Goal: Information Seeking & Learning: Find specific fact

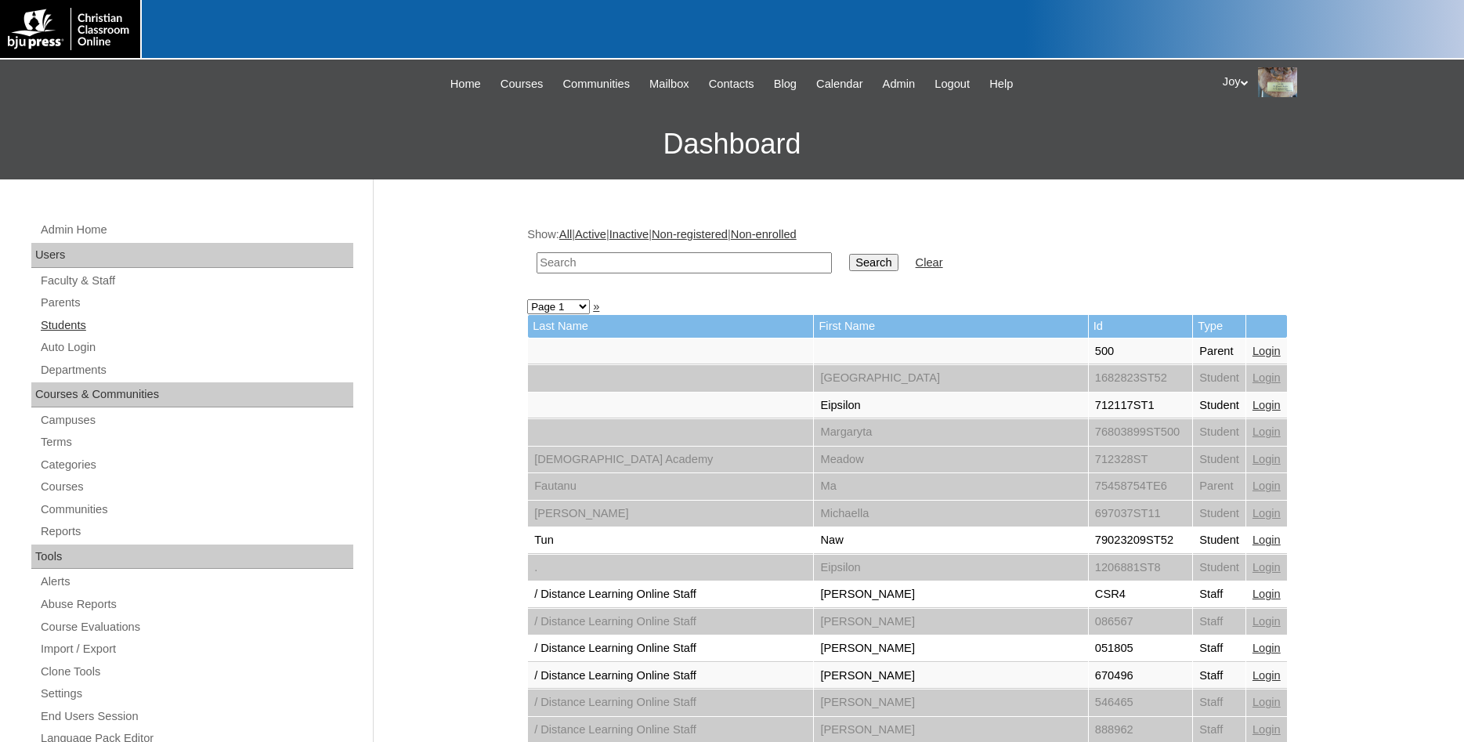
click at [56, 332] on link "Students" at bounding box center [196, 326] width 314 height 20
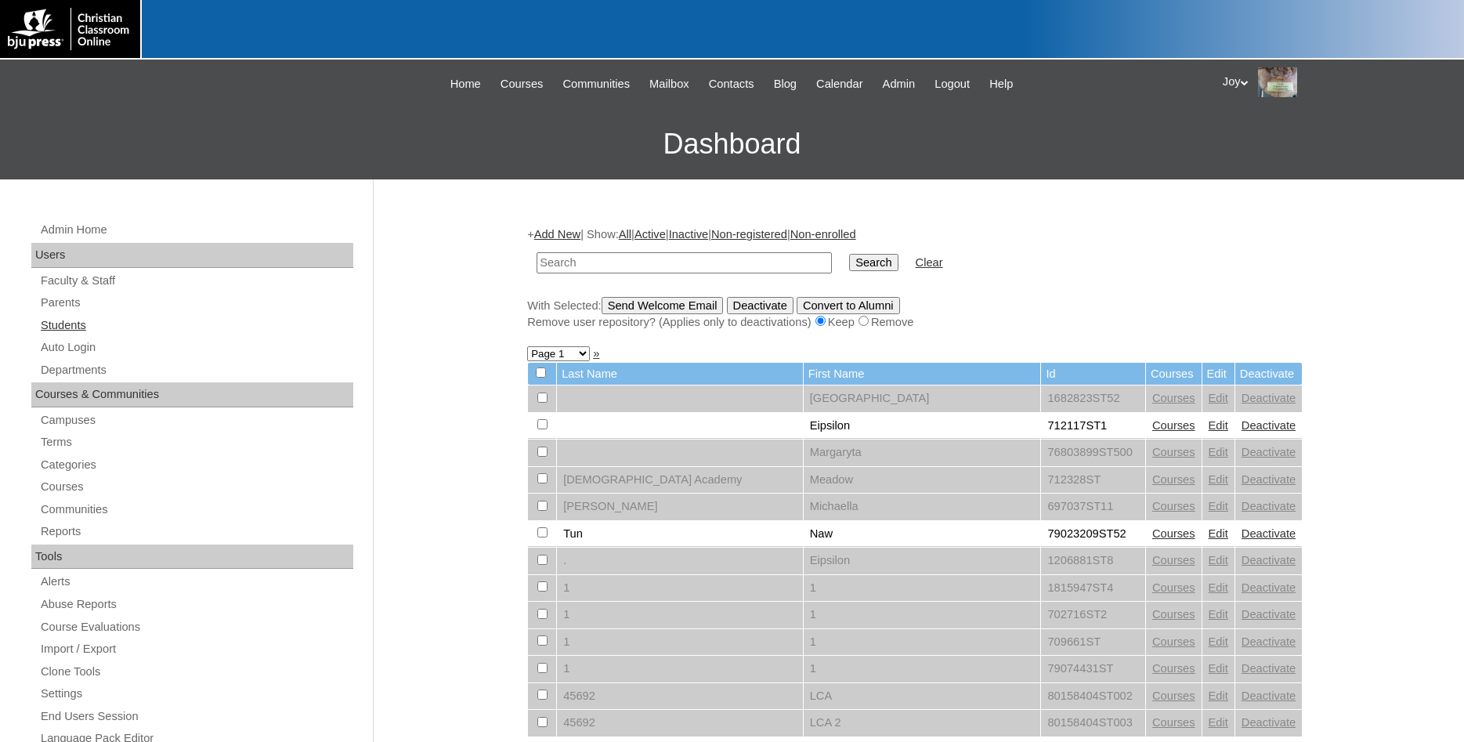
click at [66, 323] on link "Students" at bounding box center [196, 326] width 314 height 20
type input "hgibson@desertchristian.com"
click at [71, 303] on link "Parents" at bounding box center [196, 303] width 314 height 20
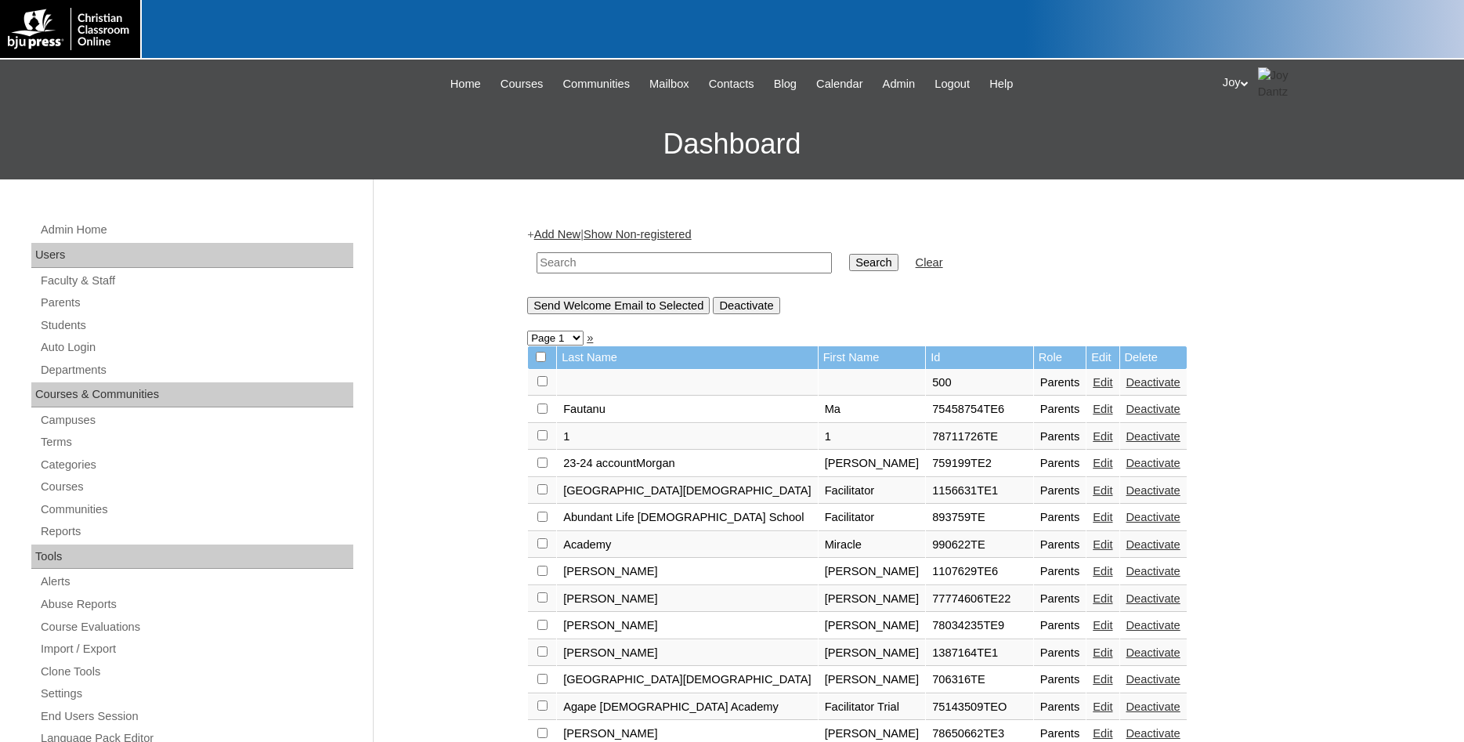
click at [79, 316] on div "Admin Home Users Faculty & Staff Parents Students Auto Login Departments Course…" at bounding box center [195, 726] width 342 height 1013
click at [76, 329] on link "Students" at bounding box center [196, 326] width 314 height 20
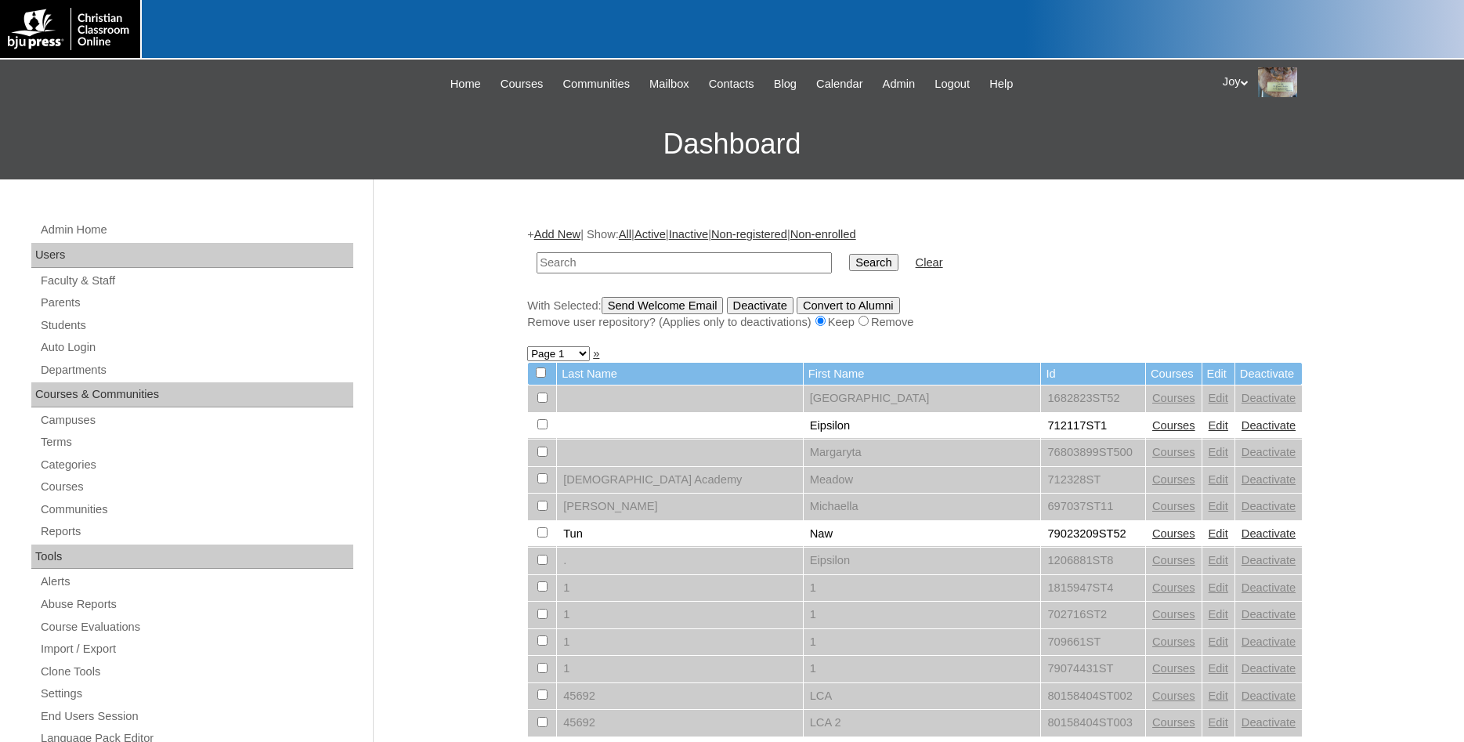
click at [669, 262] on input "text" at bounding box center [684, 262] width 295 height 21
type input "Rebar"
click at [849, 254] on input "Search" at bounding box center [873, 262] width 49 height 17
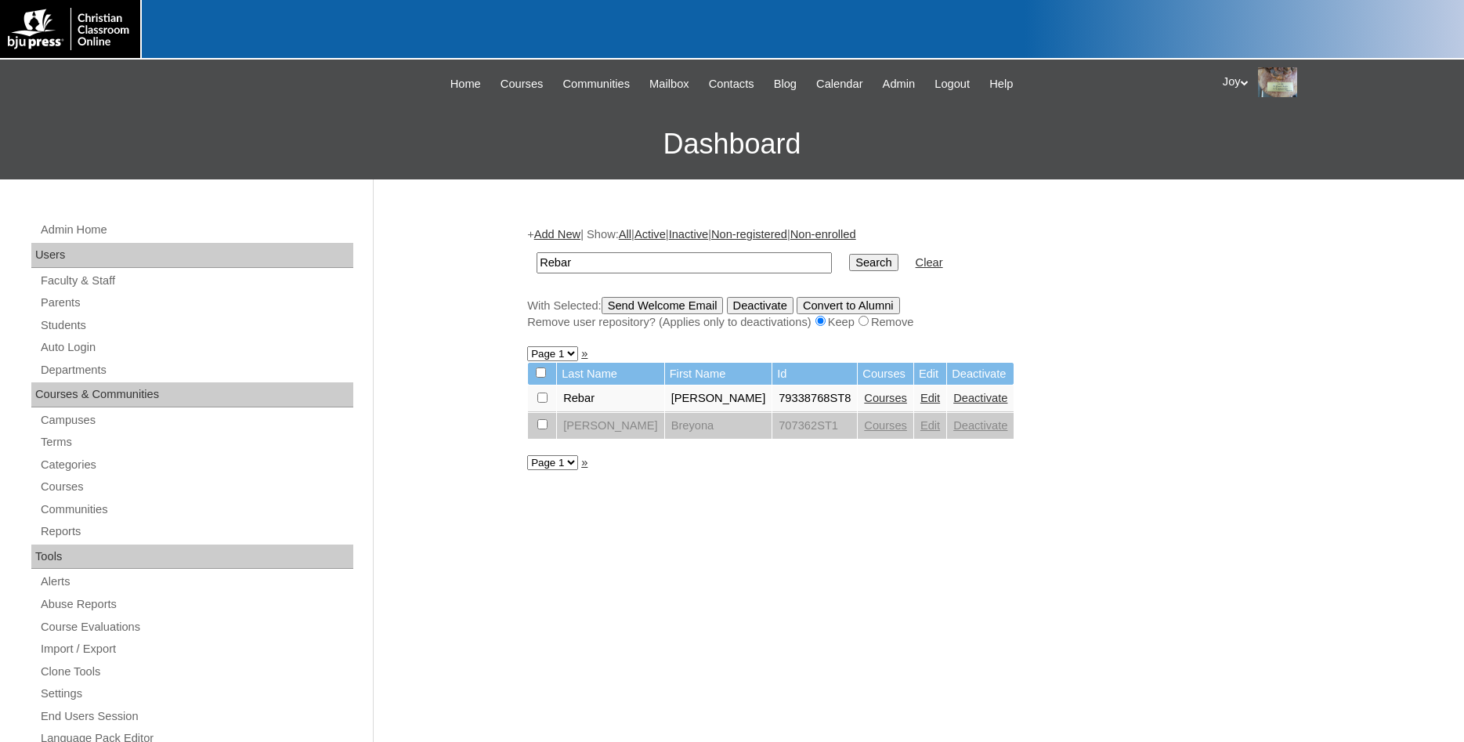
click at [864, 399] on link "Courses" at bounding box center [885, 398] width 43 height 13
click at [695, 398] on td "[PERSON_NAME]" at bounding box center [718, 398] width 107 height 27
drag, startPoint x: 700, startPoint y: 405, endPoint x: 754, endPoint y: 412, distance: 53.7
click at [772, 412] on td "79338768ST8" at bounding box center [814, 398] width 85 height 27
copy td "79338768"
